Goal: Information Seeking & Learning: Understand process/instructions

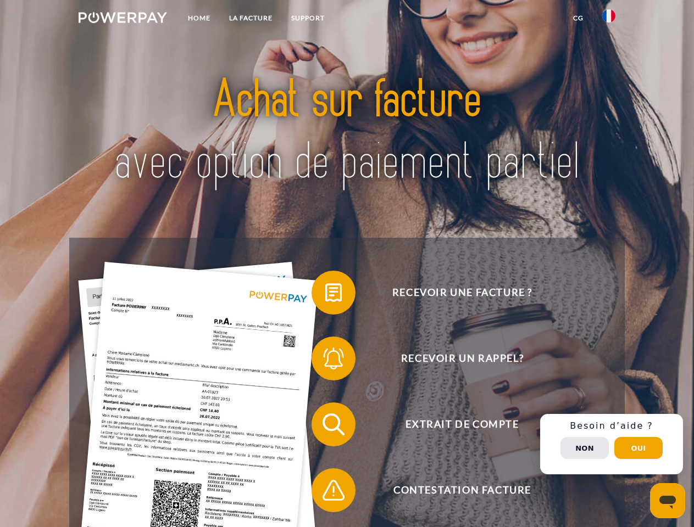
click at [122, 19] on img at bounding box center [123, 17] width 88 height 11
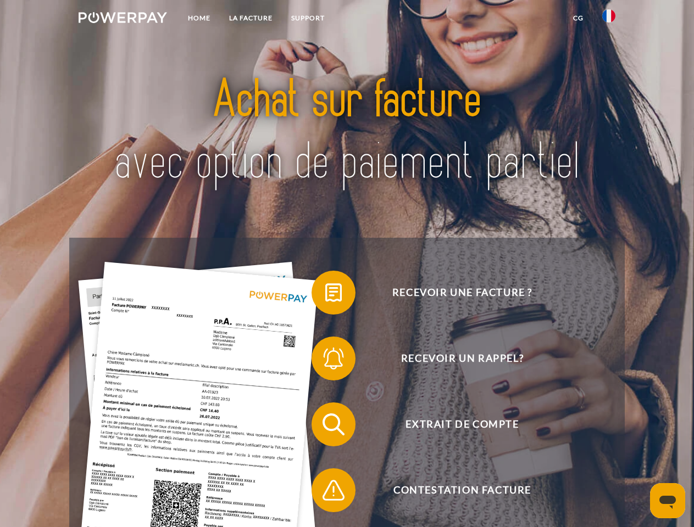
click at [608, 19] on img at bounding box center [608, 15] width 13 height 13
click at [578, 18] on link "CG" at bounding box center [577, 18] width 29 height 20
click at [325, 295] on span at bounding box center [316, 292] width 55 height 55
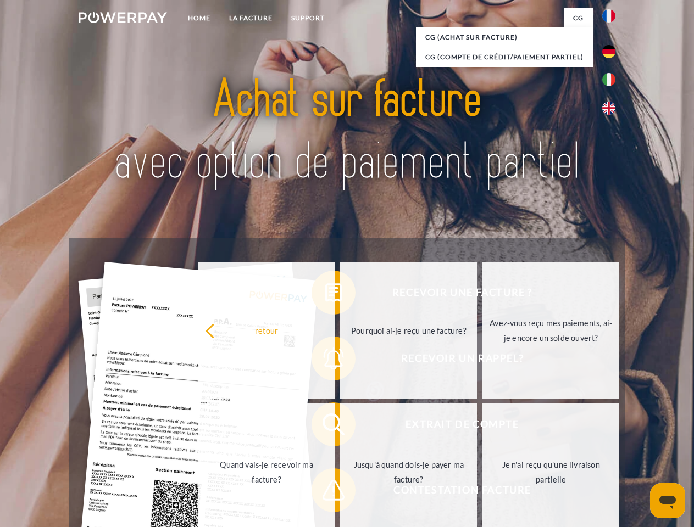
click at [325, 361] on div "Recevoir une facture ? Recevoir un rappel? Extrait de compte retour" at bounding box center [346, 457] width 555 height 439
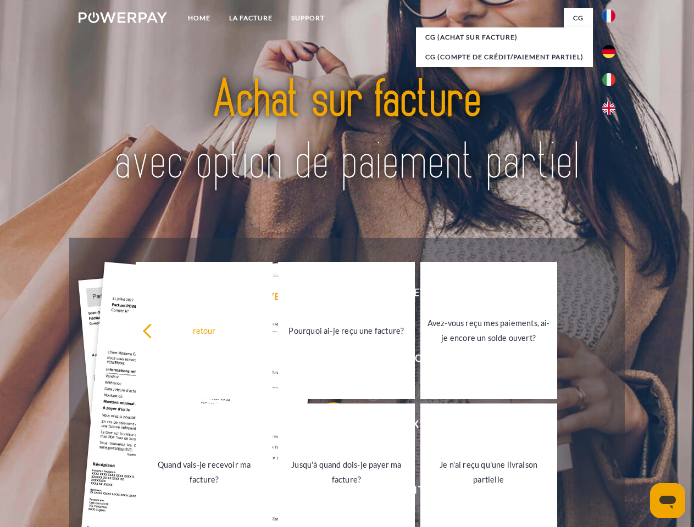
click at [325, 427] on link "Jusqu'à quand dois-je payer ma facture?" at bounding box center [346, 472] width 137 height 137
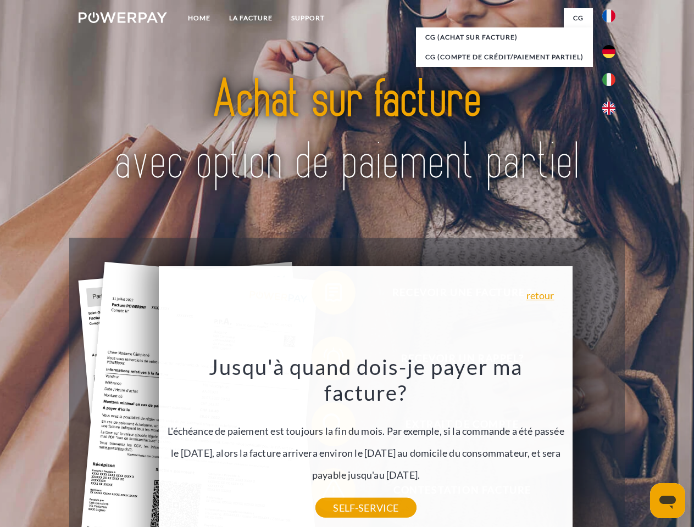
click at [325, 493] on div "Recevoir une facture ? Recevoir un rappel? Extrait de compte retour" at bounding box center [346, 457] width 555 height 439
click at [611, 444] on div "Recevoir une facture ? Recevoir un rappel? Extrait de compte retour" at bounding box center [346, 457] width 555 height 439
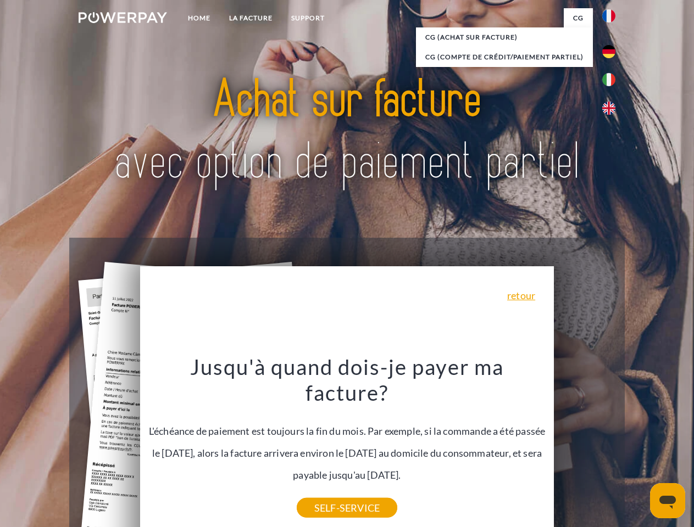
click at [584, 446] on span "Extrait de compte" at bounding box center [461, 425] width 269 height 44
click at [638, 448] on header "Home LA FACTURE Support" at bounding box center [347, 379] width 694 height 758
